Goal: Transaction & Acquisition: Purchase product/service

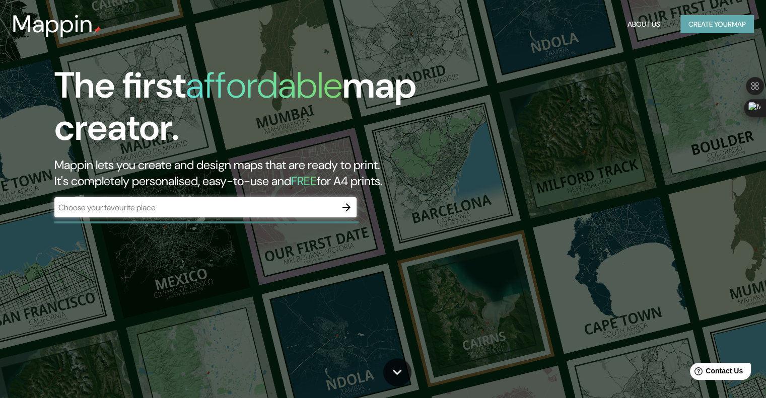
click at [693, 22] on button "Create your map" at bounding box center [717, 24] width 74 height 19
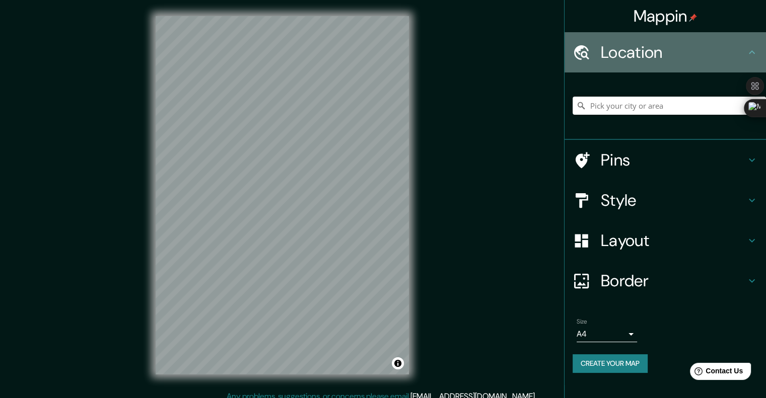
click at [651, 50] on h4 "Location" at bounding box center [673, 52] width 145 height 20
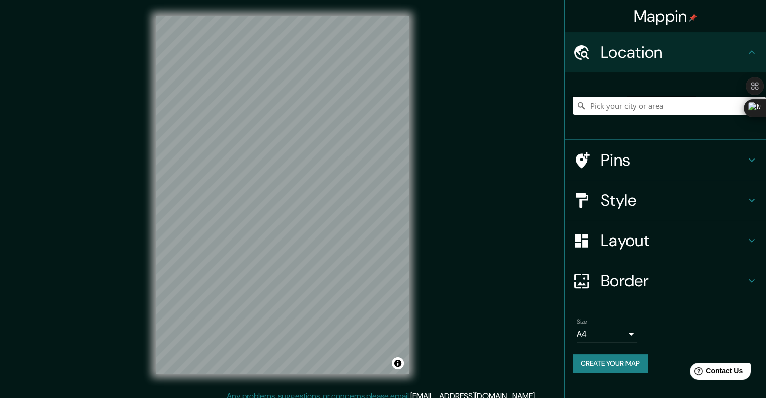
click at [616, 106] on input "Pick your city or area" at bounding box center [669, 106] width 193 height 18
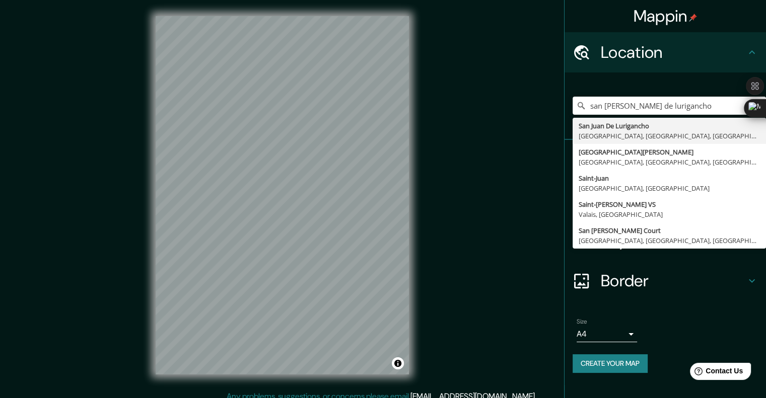
type input "San [PERSON_NAME] De Lurigancho, [GEOGRAPHIC_DATA], [GEOGRAPHIC_DATA], [GEOGRAP…"
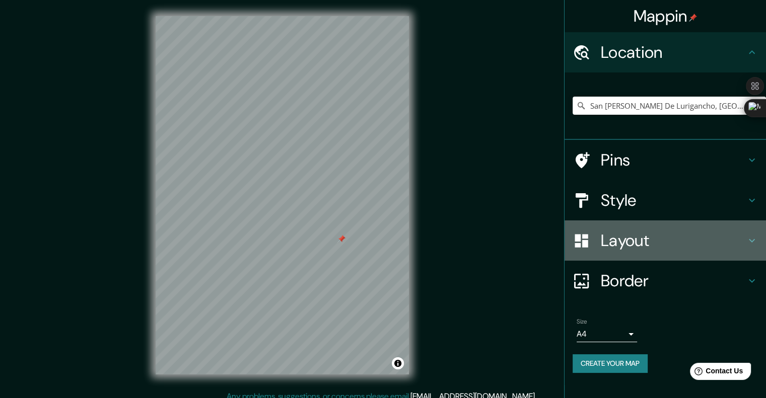
click at [587, 239] on icon at bounding box center [582, 241] width 18 height 18
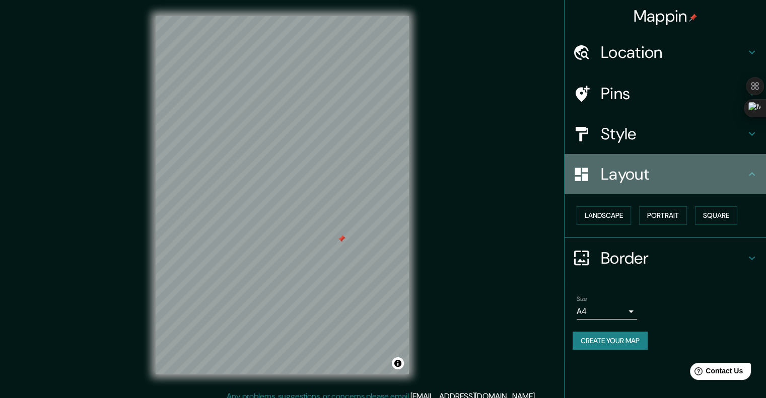
click at [653, 185] on div "Layout" at bounding box center [665, 174] width 201 height 40
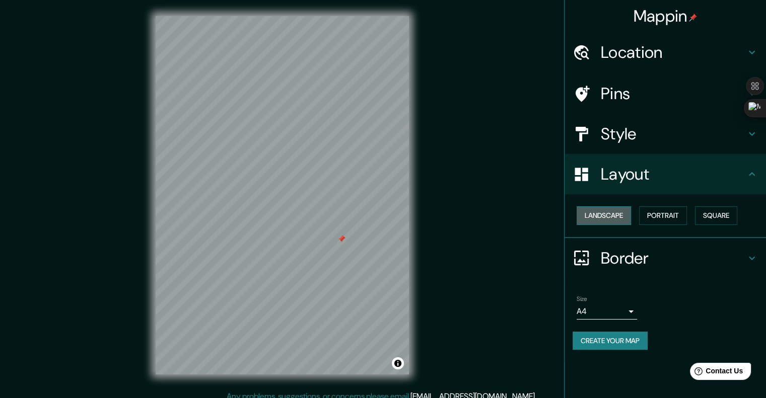
click at [623, 214] on button "Landscape" at bounding box center [604, 215] width 54 height 19
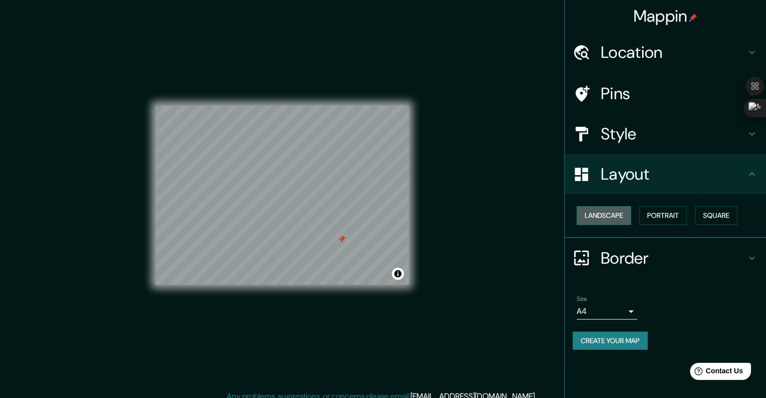
click at [624, 214] on button "Landscape" at bounding box center [604, 215] width 54 height 19
click at [663, 211] on button "Portrait" at bounding box center [663, 215] width 48 height 19
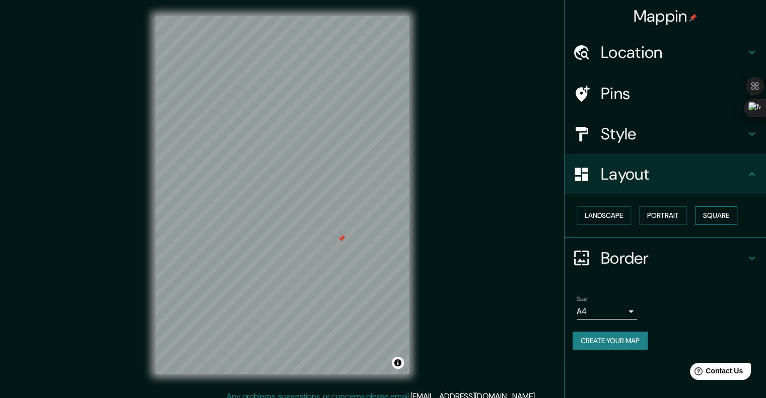
scroll to position [8, 0]
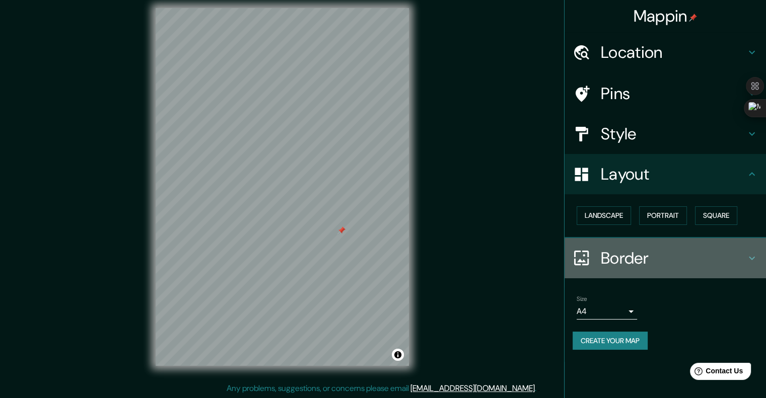
click at [658, 260] on h4 "Border" at bounding box center [673, 258] width 145 height 20
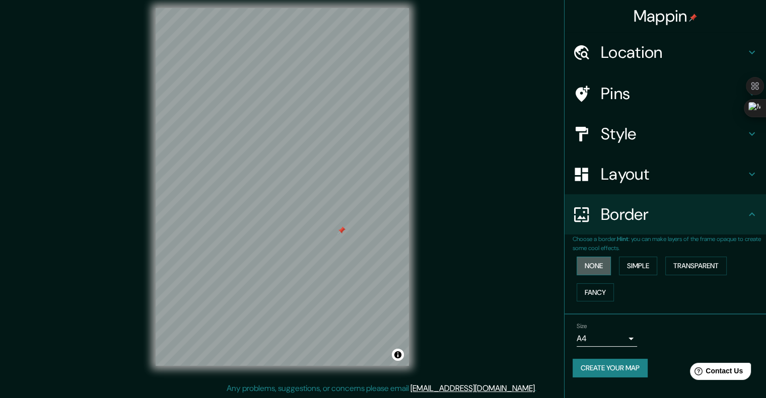
click at [600, 267] on button "None" at bounding box center [594, 266] width 34 height 19
click at [604, 291] on button "Fancy" at bounding box center [595, 293] width 37 height 19
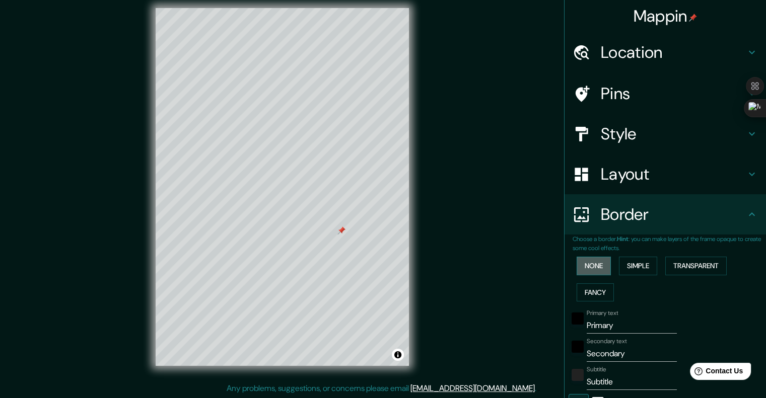
click at [589, 269] on button "None" at bounding box center [594, 266] width 34 height 19
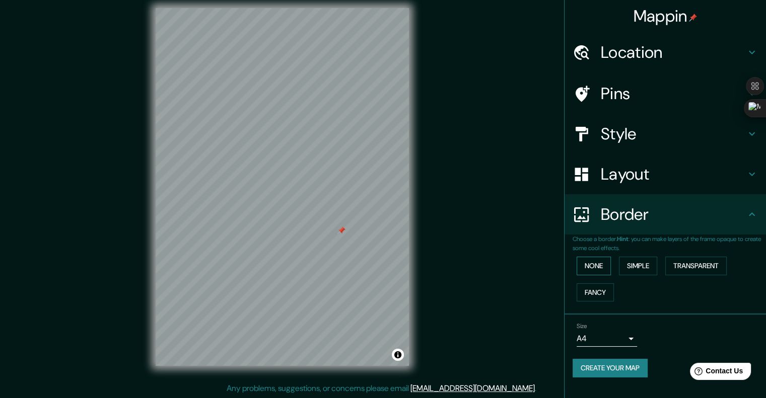
scroll to position [0, 0]
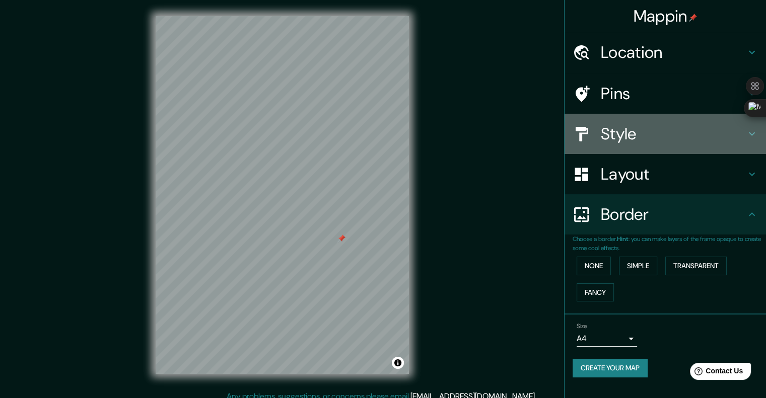
click at [636, 130] on h4 "Style" at bounding box center [673, 134] width 145 height 20
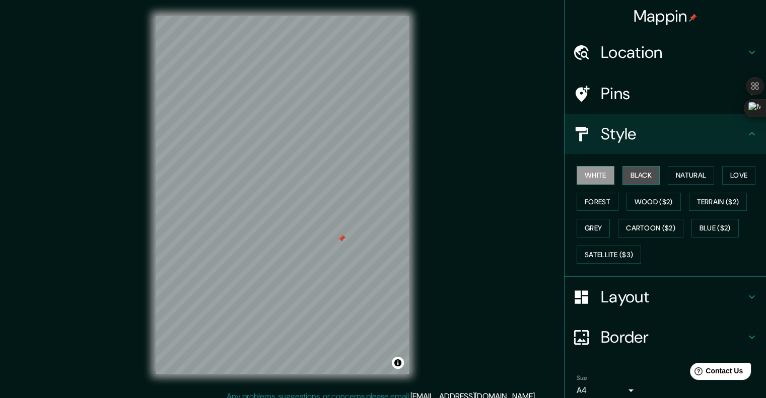
click at [641, 175] on button "Black" at bounding box center [641, 175] width 38 height 19
click at [669, 173] on button "Natural" at bounding box center [691, 175] width 46 height 19
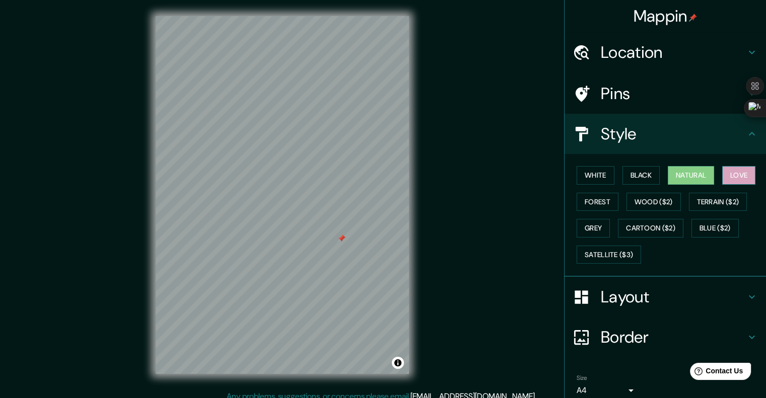
drag, startPoint x: 707, startPoint y: 161, endPoint x: 731, endPoint y: 174, distance: 27.5
click at [731, 174] on div "White Black Natural Love Forest Wood ($2) Terrain ($2) Grey Cartoon ($2) Blue (…" at bounding box center [665, 215] width 201 height 123
click at [731, 174] on button "Love" at bounding box center [738, 175] width 33 height 19
click at [601, 205] on button "Forest" at bounding box center [598, 202] width 42 height 19
click at [343, 238] on div at bounding box center [345, 241] width 8 height 8
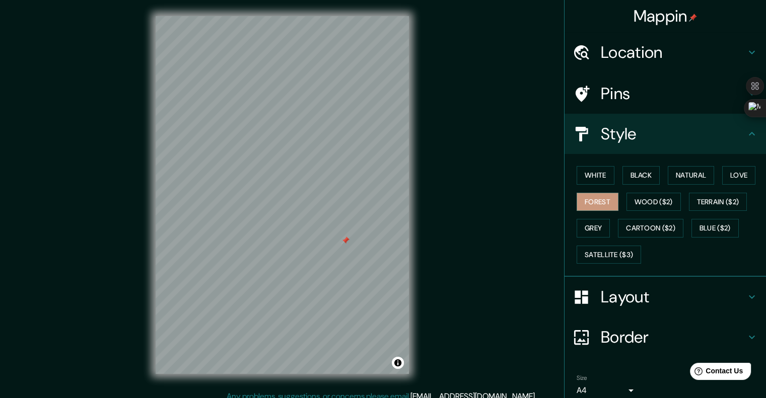
click at [343, 238] on div at bounding box center [345, 241] width 8 height 8
click at [594, 228] on button "Grey" at bounding box center [593, 228] width 33 height 19
click at [640, 205] on button "Wood ($2)" at bounding box center [653, 202] width 54 height 19
click at [702, 199] on button "Terrain ($2)" at bounding box center [718, 202] width 58 height 19
click at [701, 234] on button "Blue ($2)" at bounding box center [714, 228] width 47 height 19
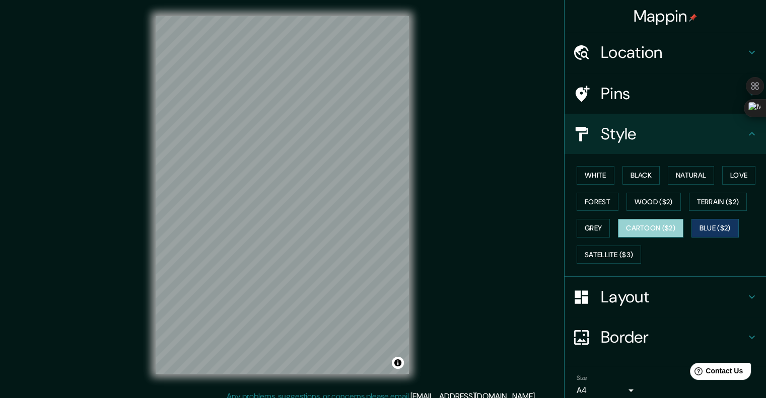
click at [651, 228] on button "Cartoon ($2)" at bounding box center [650, 228] width 65 height 19
click at [591, 233] on button "Grey" at bounding box center [593, 228] width 33 height 19
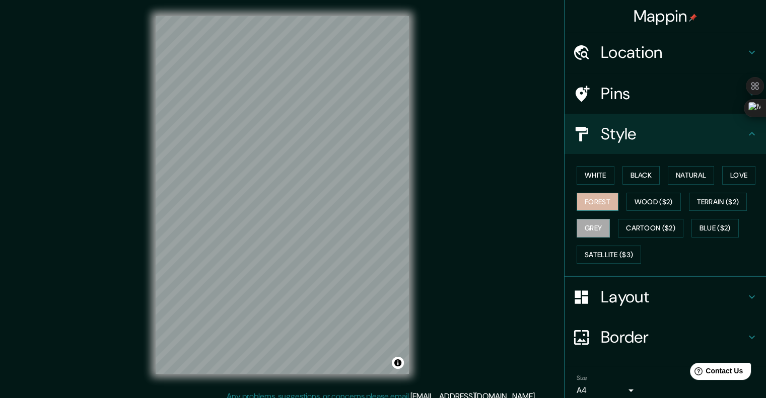
click at [588, 198] on button "Forest" at bounding box center [598, 202] width 42 height 19
click at [649, 176] on button "Black" at bounding box center [641, 175] width 38 height 19
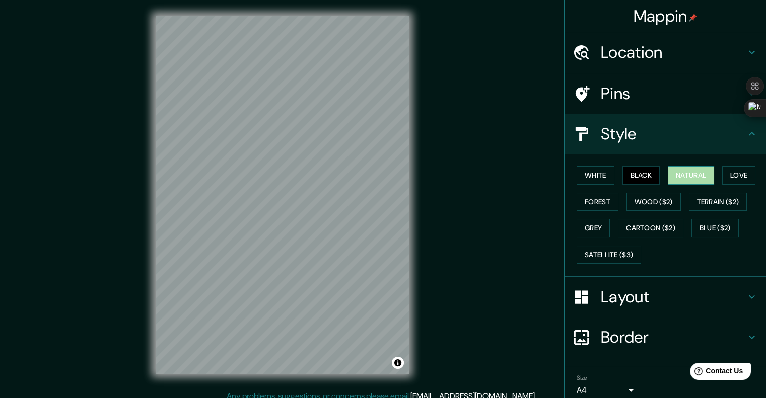
click at [678, 177] on button "Natural" at bounding box center [691, 175] width 46 height 19
click at [710, 175] on div "White Black Natural Love Forest Wood ($2) Terrain ($2) Grey Cartoon ($2) Blue (…" at bounding box center [669, 215] width 193 height 106
click at [727, 175] on button "Love" at bounding box center [738, 175] width 33 height 19
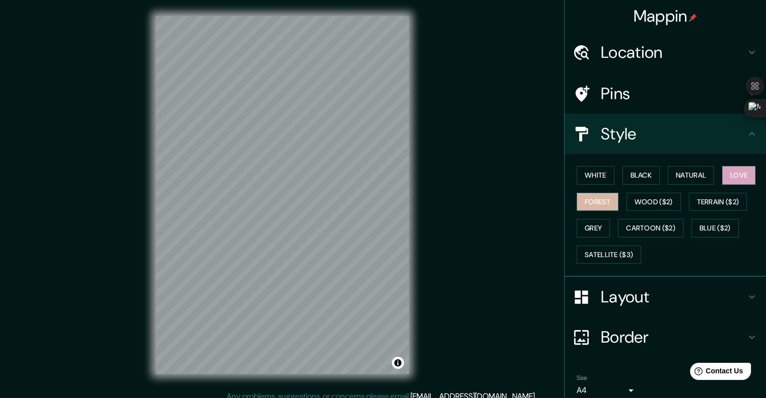
click at [589, 206] on button "Forest" at bounding box center [598, 202] width 42 height 19
click at [592, 225] on button "Grey" at bounding box center [593, 228] width 33 height 19
